Goal: Task Accomplishment & Management: Manage account settings

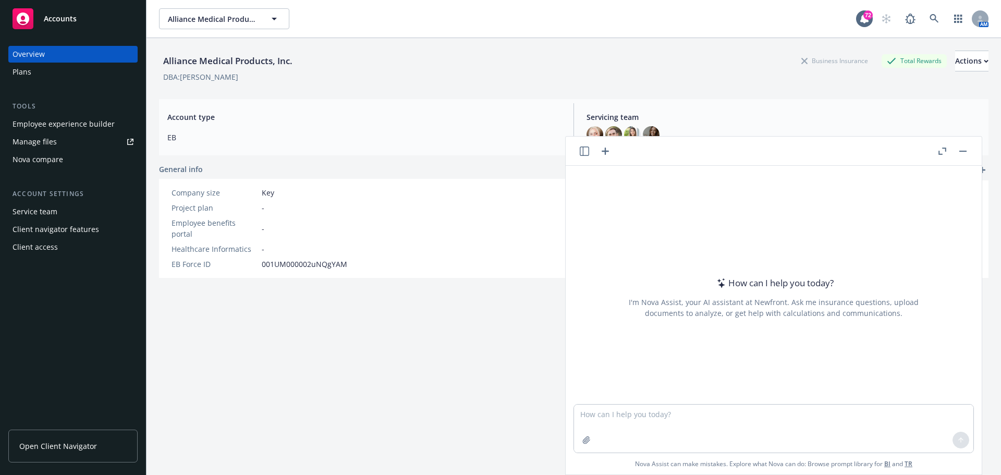
click at [90, 120] on div "Employee experience builder" at bounding box center [64, 124] width 102 height 17
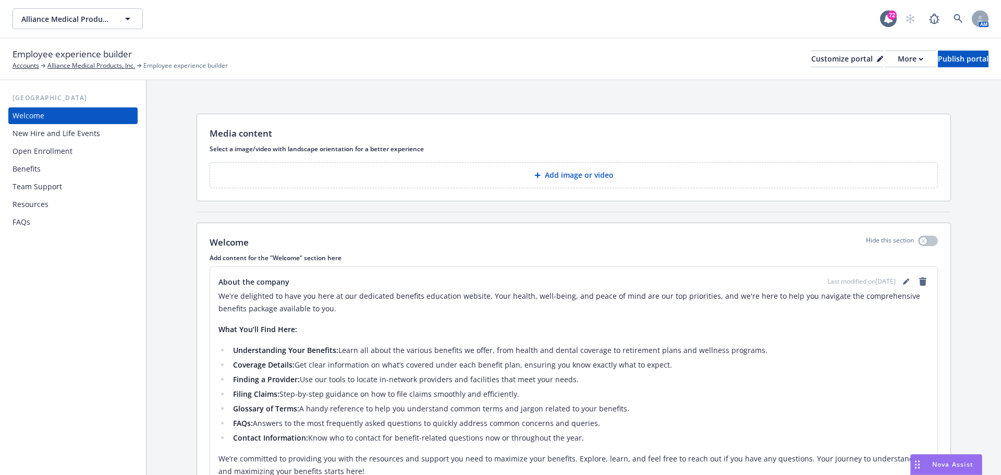
click at [84, 137] on div "New Hire and Life Events" at bounding box center [57, 133] width 88 height 17
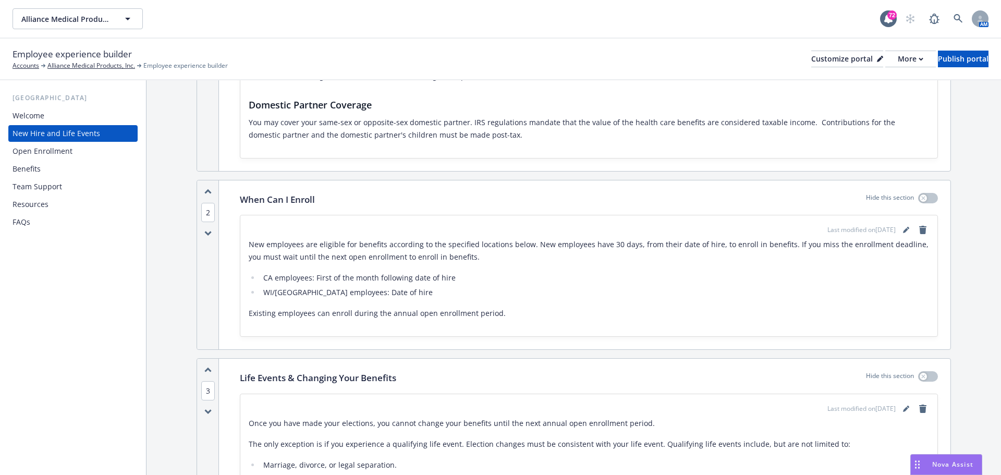
scroll to position [365, 0]
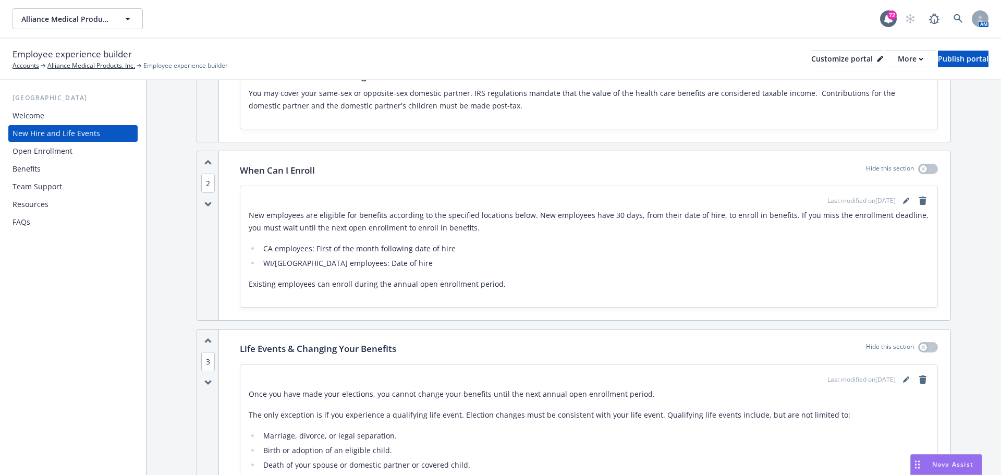
click at [395, 262] on li "WI/NJ employees: Date of hire" at bounding box center [594, 263] width 669 height 13
click at [902, 198] on link "editPencil" at bounding box center [906, 200] width 13 height 13
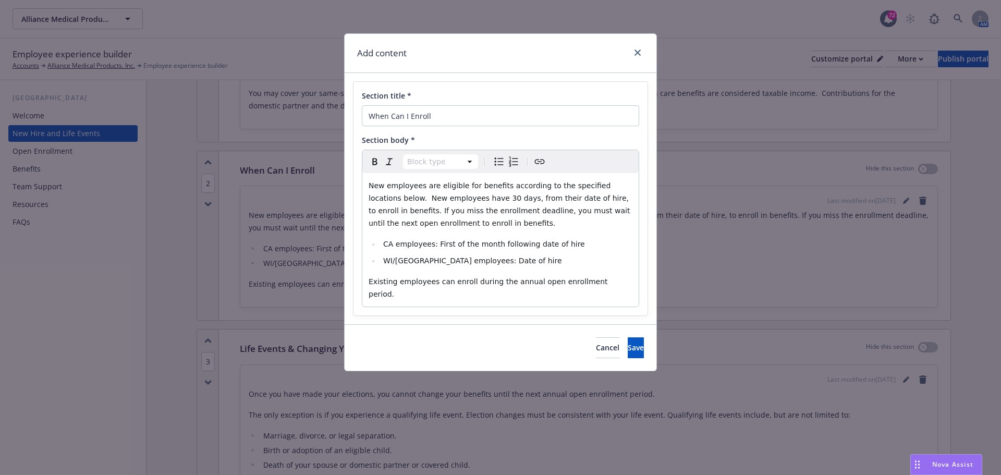
select select
drag, startPoint x: 562, startPoint y: 245, endPoint x: 433, endPoint y: 245, distance: 129.3
click at [433, 245] on li "CA employees: First of the month following date of hire" at bounding box center [506, 244] width 252 height 13
copy span "First of the month following date of hire"
drag, startPoint x: 485, startPoint y: 263, endPoint x: 444, endPoint y: 262, distance: 41.7
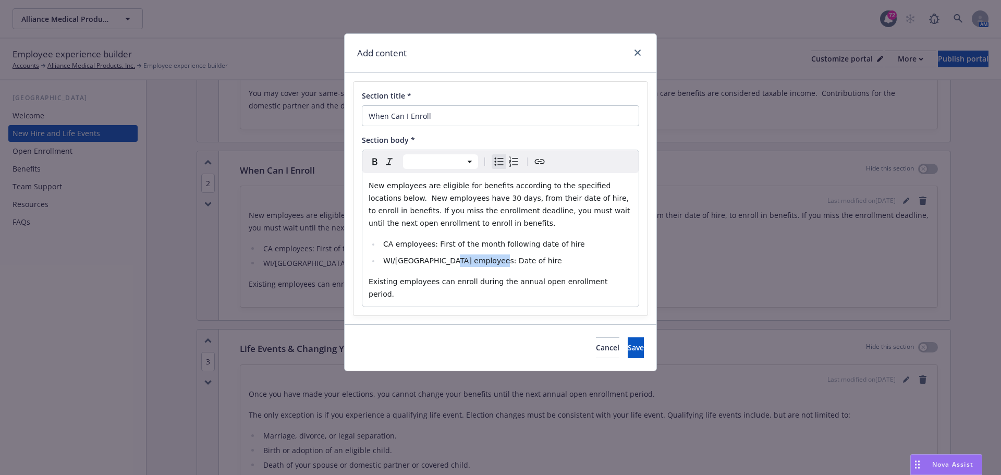
click at [444, 262] on li "WI/NJ employees: Date of hire" at bounding box center [506, 260] width 252 height 13
click at [628, 343] on span "Save" at bounding box center [636, 348] width 16 height 10
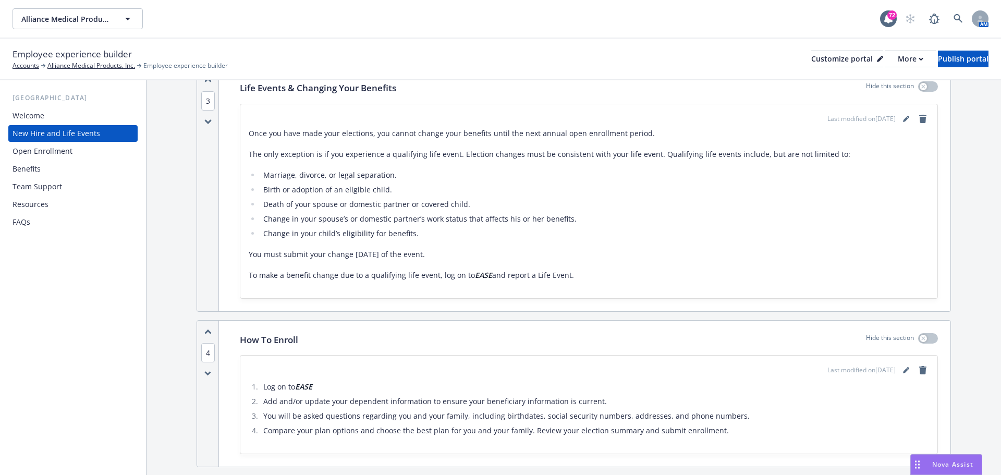
scroll to position [834, 0]
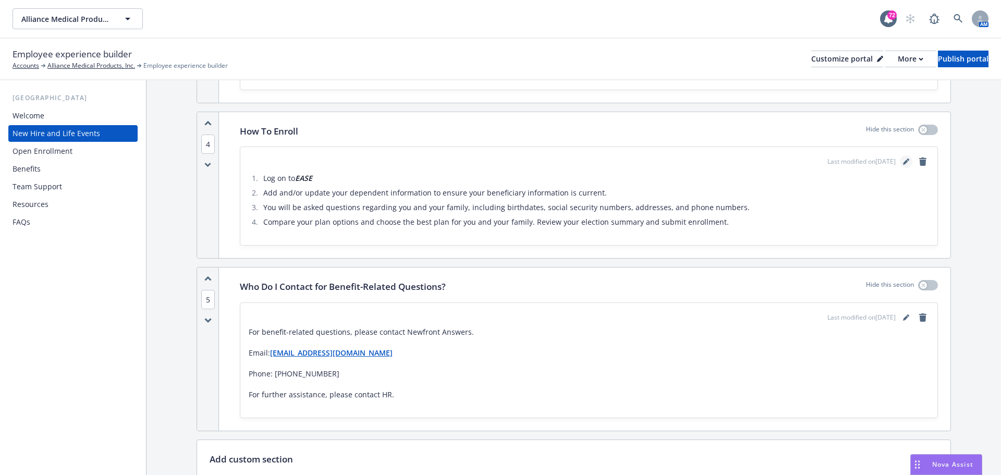
click at [900, 160] on link "editPencil" at bounding box center [906, 161] width 13 height 13
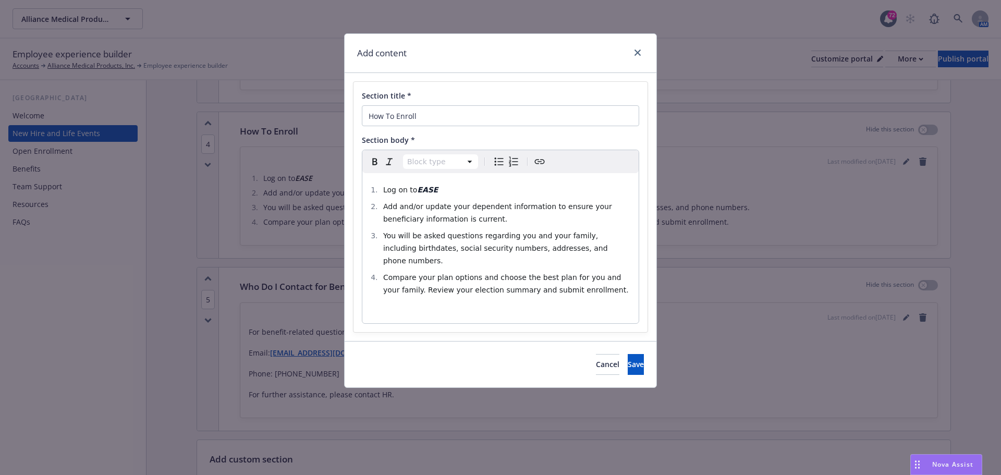
select select
drag, startPoint x: 444, startPoint y: 190, endPoint x: 431, endPoint y: 187, distance: 13.4
click at [439, 187] on li "Log on to EASE" at bounding box center [506, 190] width 252 height 13
click at [431, 187] on strong "EASE" at bounding box center [427, 190] width 21 height 8
click at [432, 188] on strong "EASE" at bounding box center [427, 190] width 21 height 8
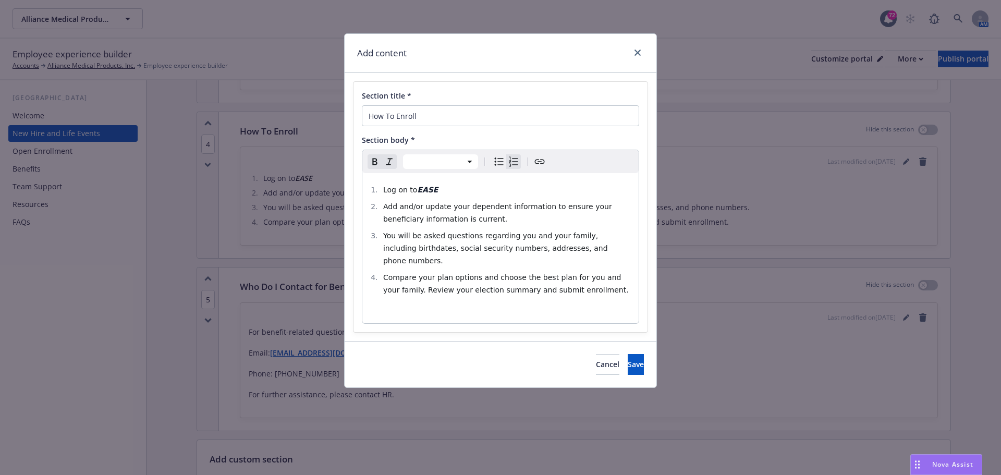
click at [432, 188] on strong "EASE" at bounding box center [427, 190] width 21 height 8
click at [430, 188] on strong "EASE" at bounding box center [427, 190] width 21 height 8
click at [412, 273] on span "Compare your plan options and choose the best plan for you and your family. Rev…" at bounding box center [506, 283] width 246 height 21
click at [628, 359] on span "Save" at bounding box center [636, 364] width 16 height 10
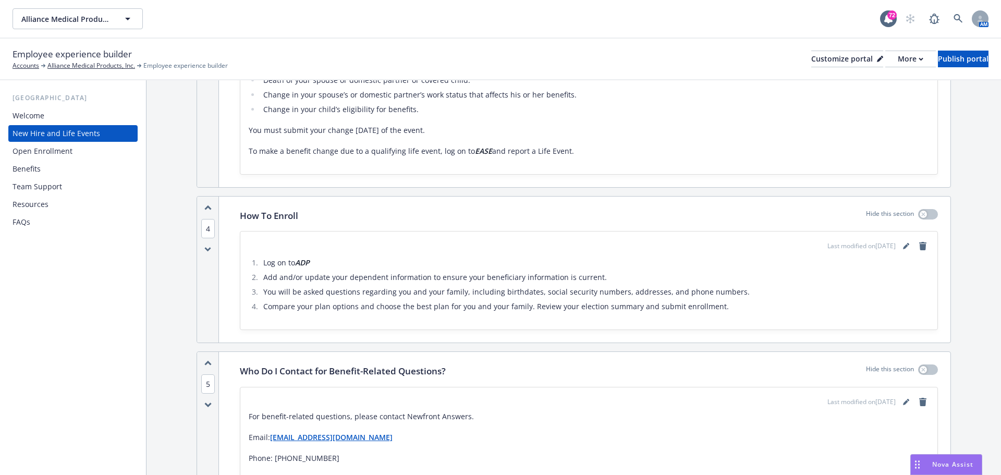
scroll to position [506, 0]
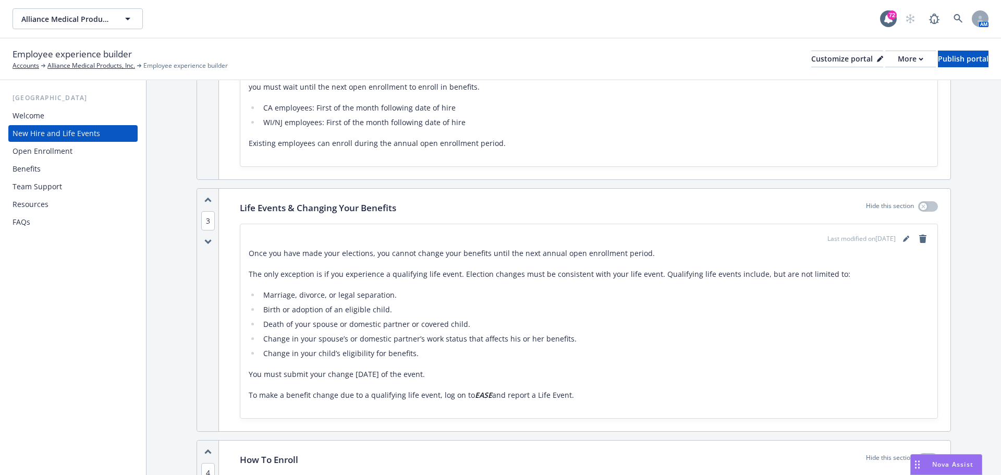
click at [50, 116] on div "Welcome" at bounding box center [73, 115] width 121 height 17
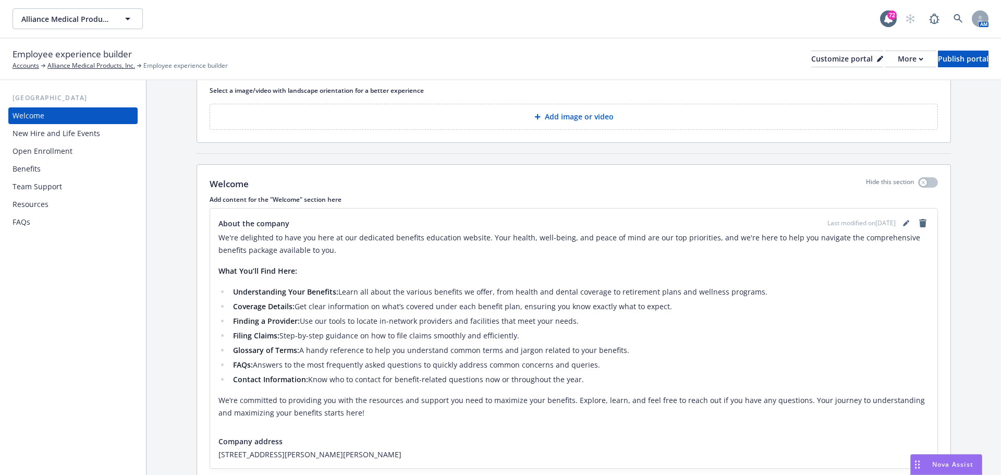
scroll to position [103, 0]
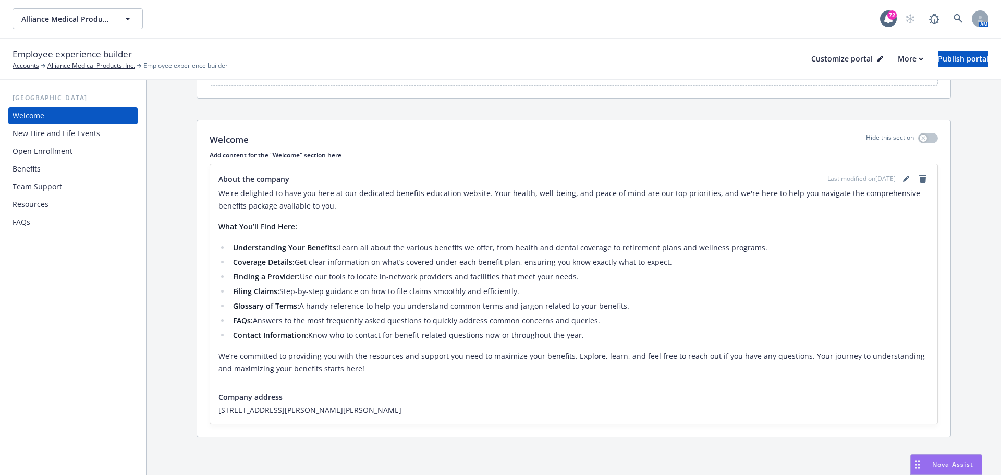
click at [59, 150] on div "Open Enrollment" at bounding box center [43, 151] width 60 height 17
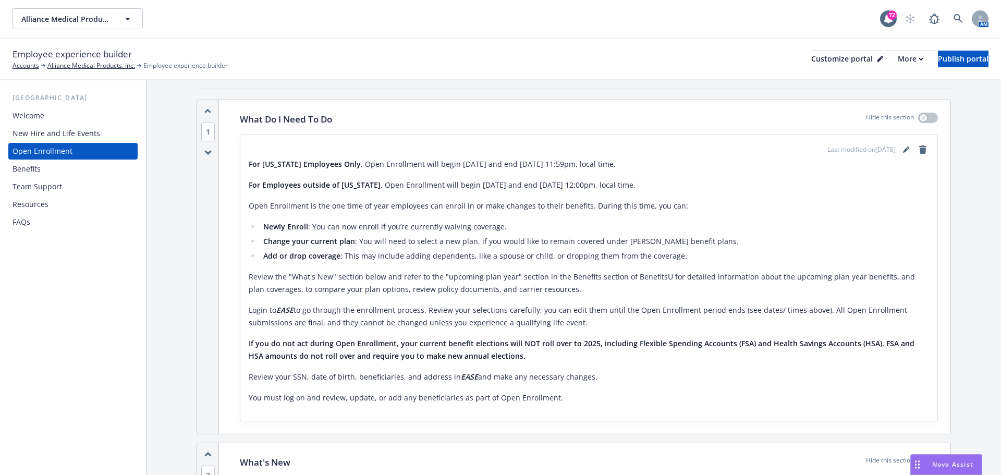
scroll to position [52, 0]
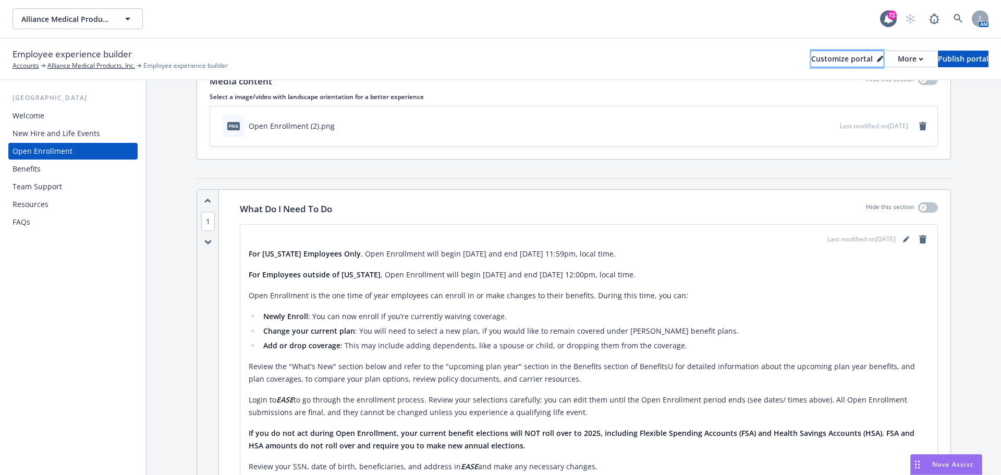
click at [821, 55] on div "Customize portal" at bounding box center [847, 59] width 72 height 16
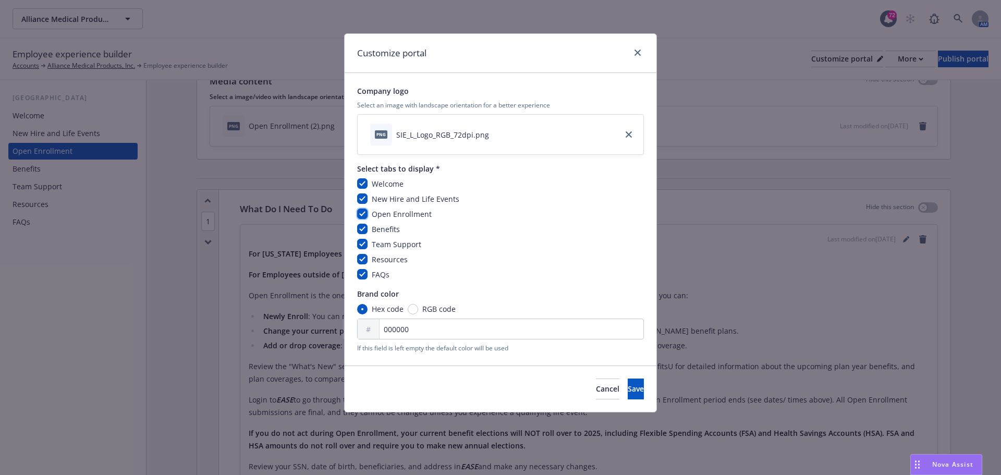
click at [365, 218] on input "checkbox" at bounding box center [362, 214] width 10 height 10
checkbox input "false"
click at [628, 392] on button "Save" at bounding box center [636, 388] width 16 height 21
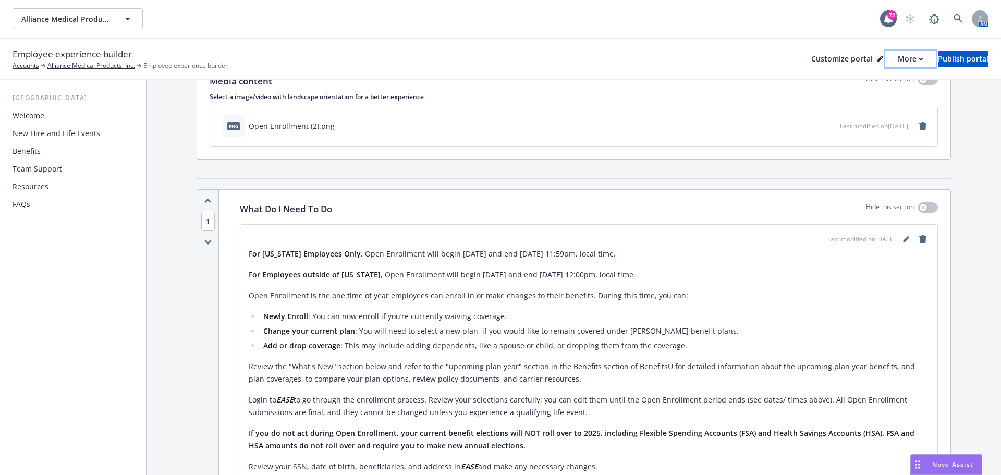
click at [898, 63] on div "More" at bounding box center [911, 59] width 26 height 16
click at [888, 105] on link "Copy portal link" at bounding box center [855, 103] width 95 height 21
click at [939, 60] on div "Publish portal" at bounding box center [963, 59] width 51 height 16
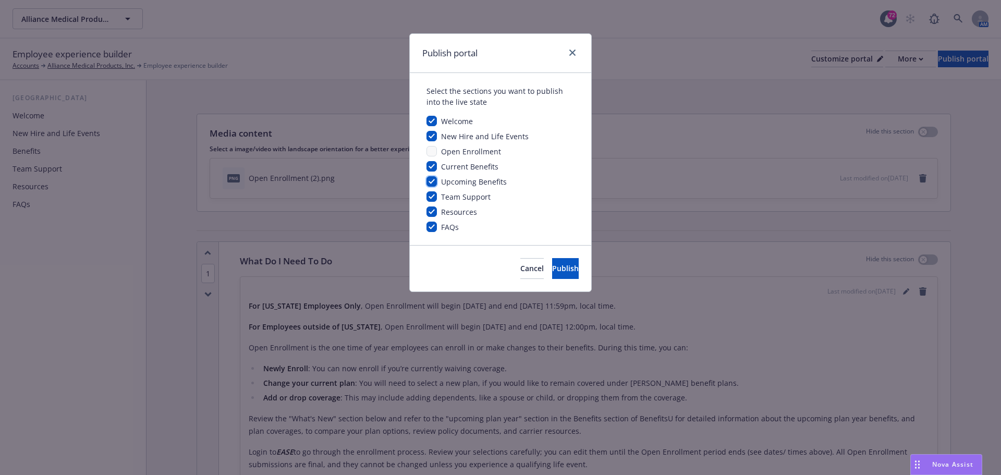
click at [429, 180] on input "checkbox" at bounding box center [431, 181] width 10 height 10
checkbox input "false"
click at [559, 268] on span "Publish" at bounding box center [565, 268] width 27 height 10
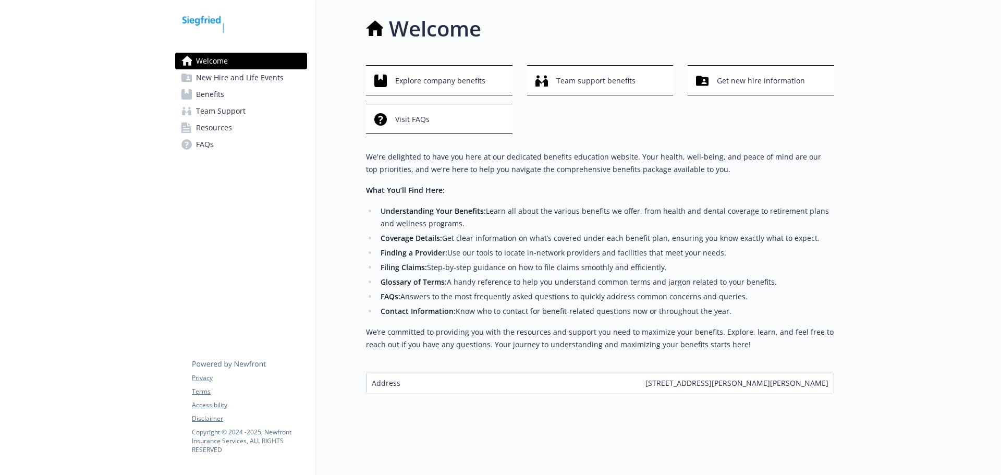
click at [222, 72] on span "New Hire and Life Events" at bounding box center [240, 77] width 88 height 17
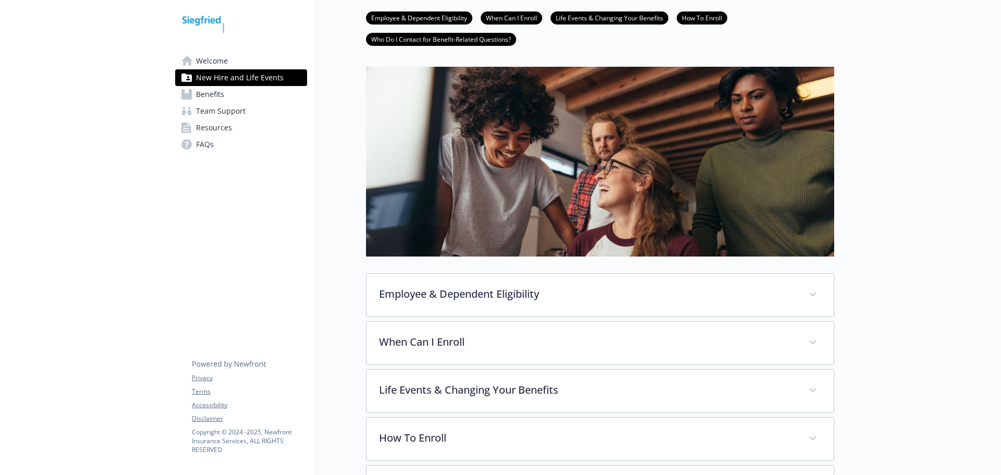
scroll to position [104, 0]
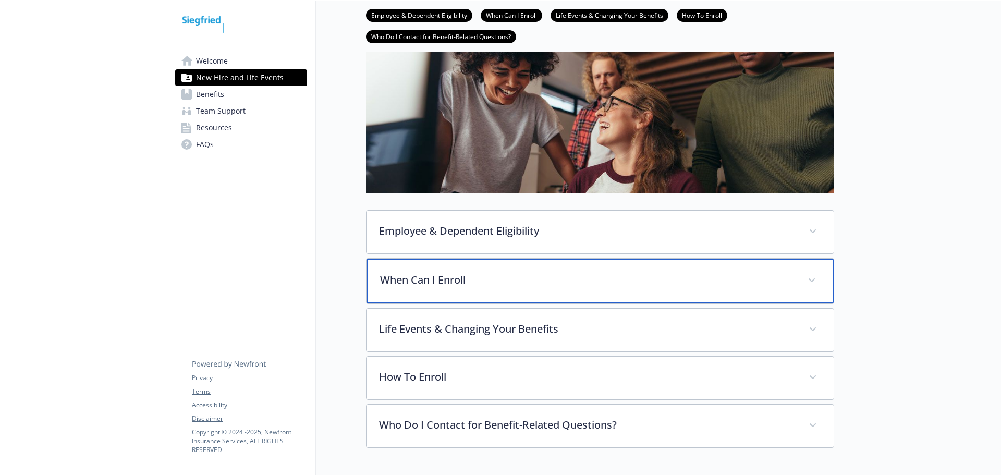
click at [500, 279] on p "When Can I Enroll" at bounding box center [587, 280] width 415 height 16
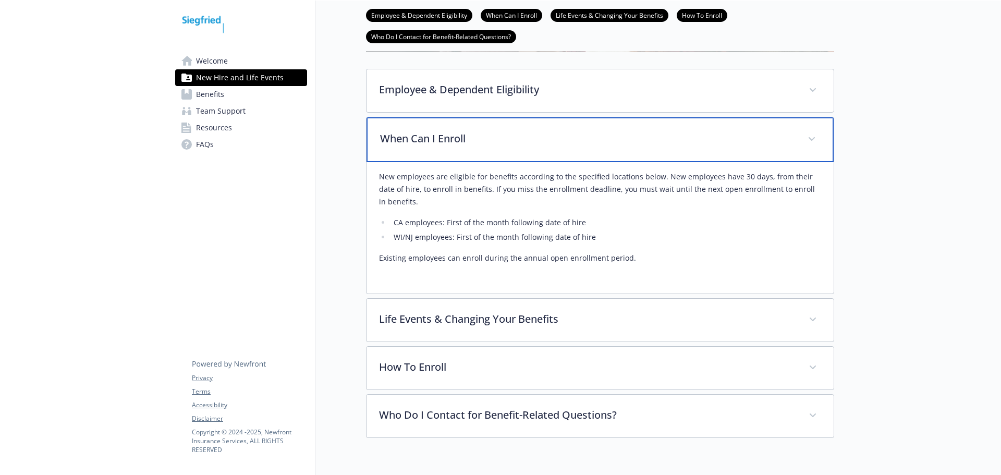
scroll to position [291, 0]
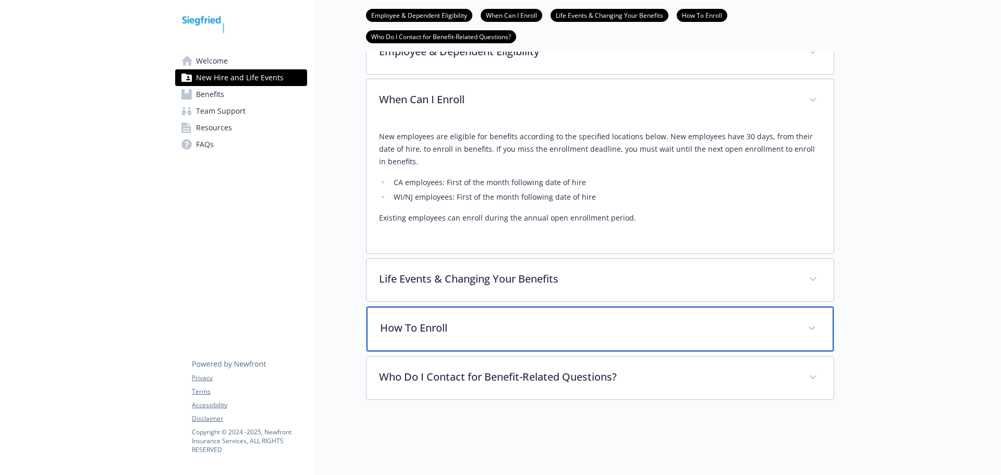
click at [503, 321] on p "How To Enroll" at bounding box center [587, 328] width 415 height 16
